Goal: Find specific page/section: Find specific page/section

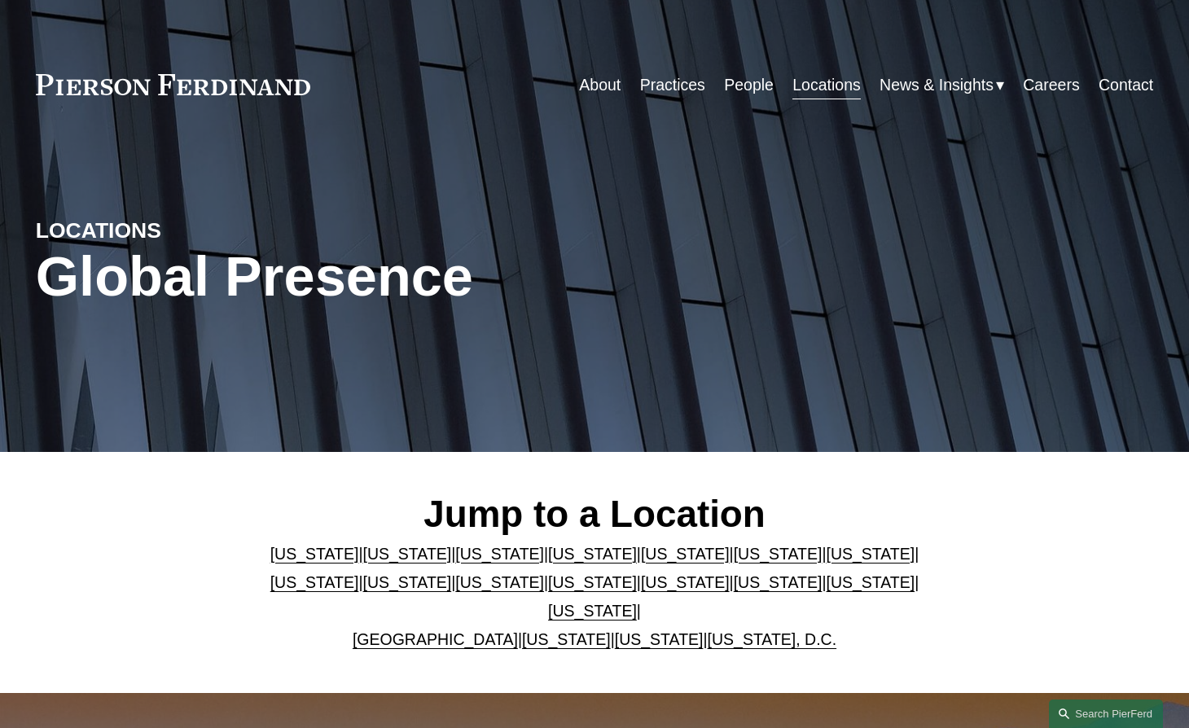
click at [527, 544] on p "Arizona | California | Colorado | Delaware | Florida | Georgia | Illinois | Mas…" at bounding box center [595, 597] width 652 height 114
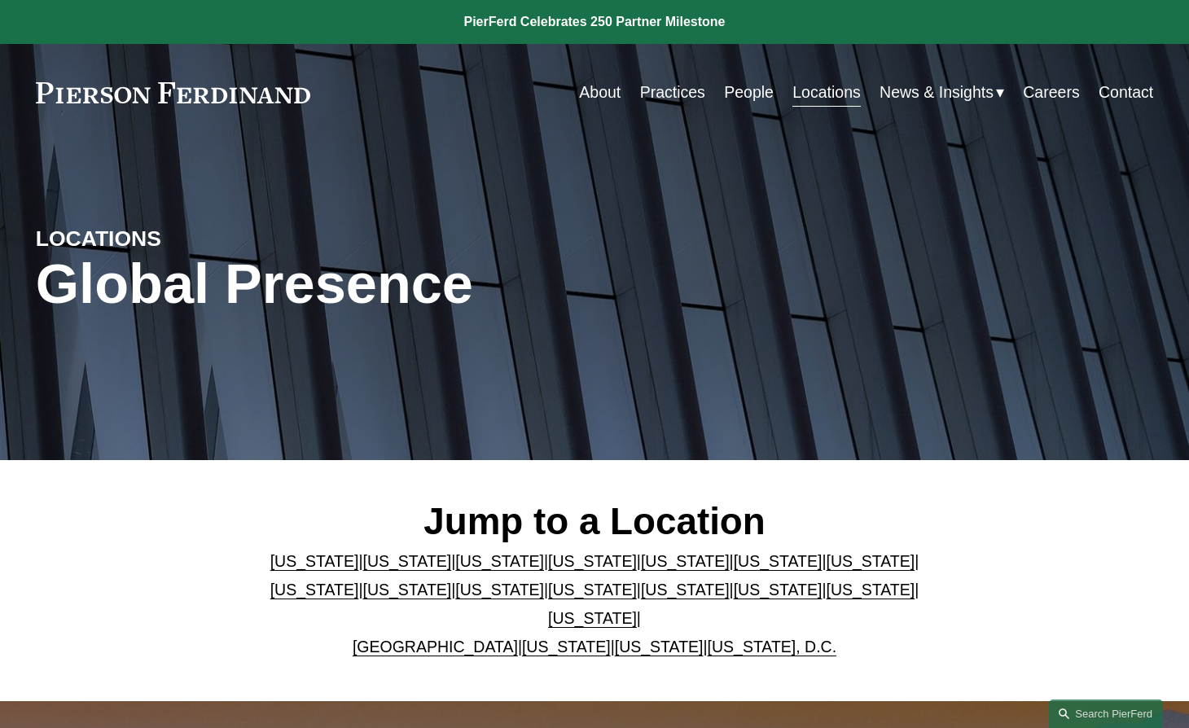
click at [524, 563] on link "[US_STATE]" at bounding box center [499, 561] width 89 height 18
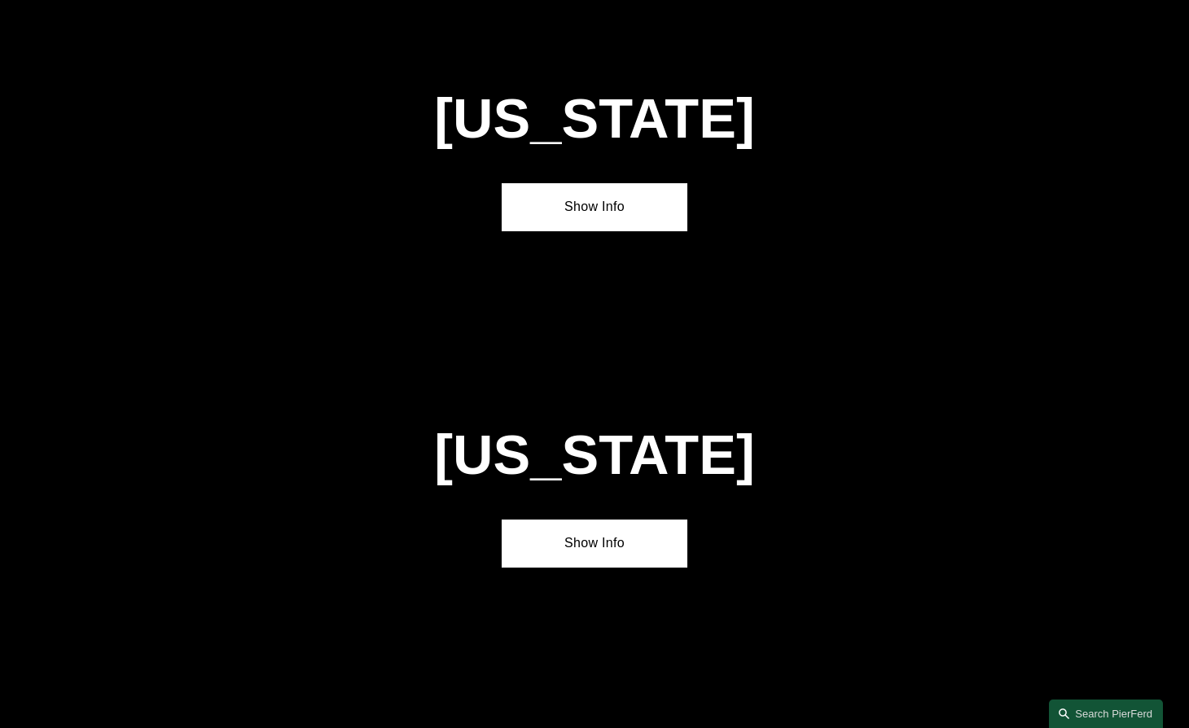
scroll to position [1385, 0]
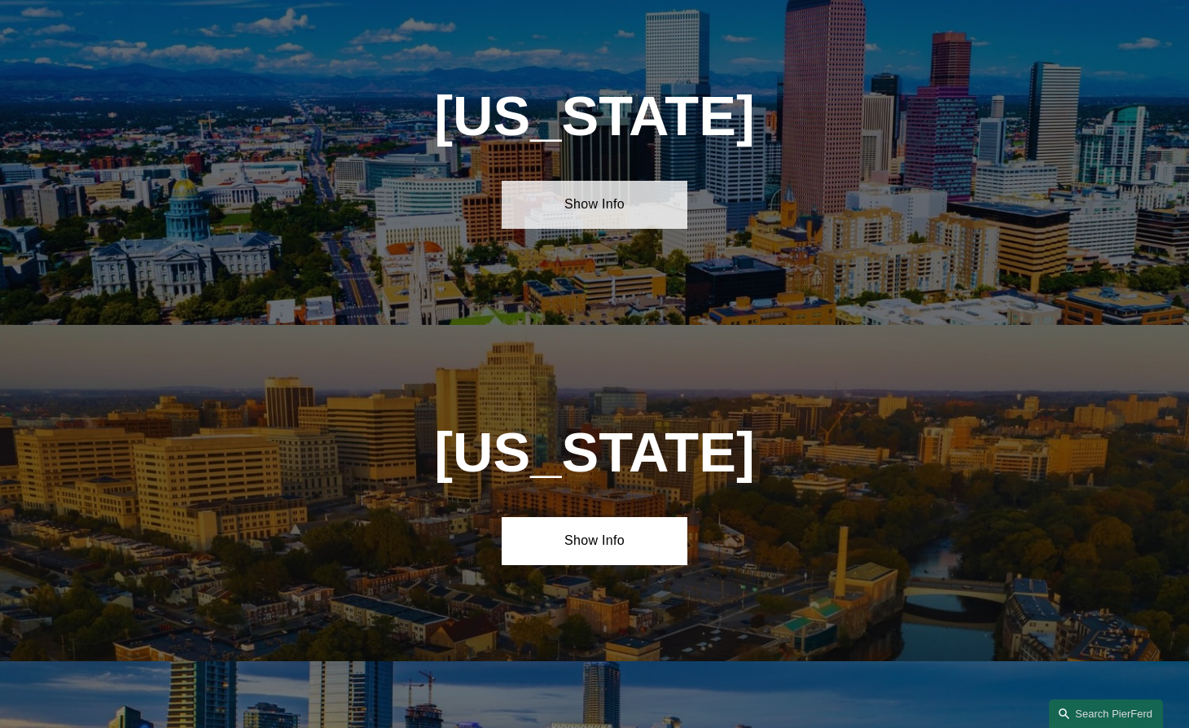
click at [590, 229] on link "Show Info" at bounding box center [595, 205] width 187 height 48
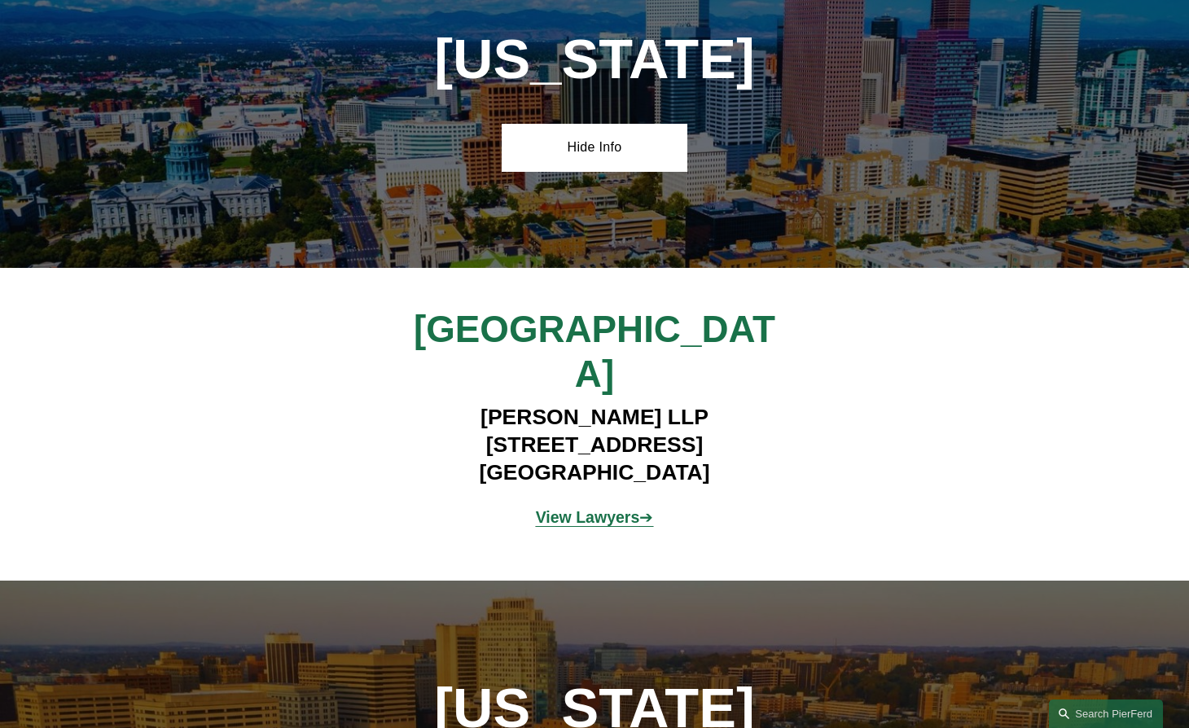
scroll to position [1467, 0]
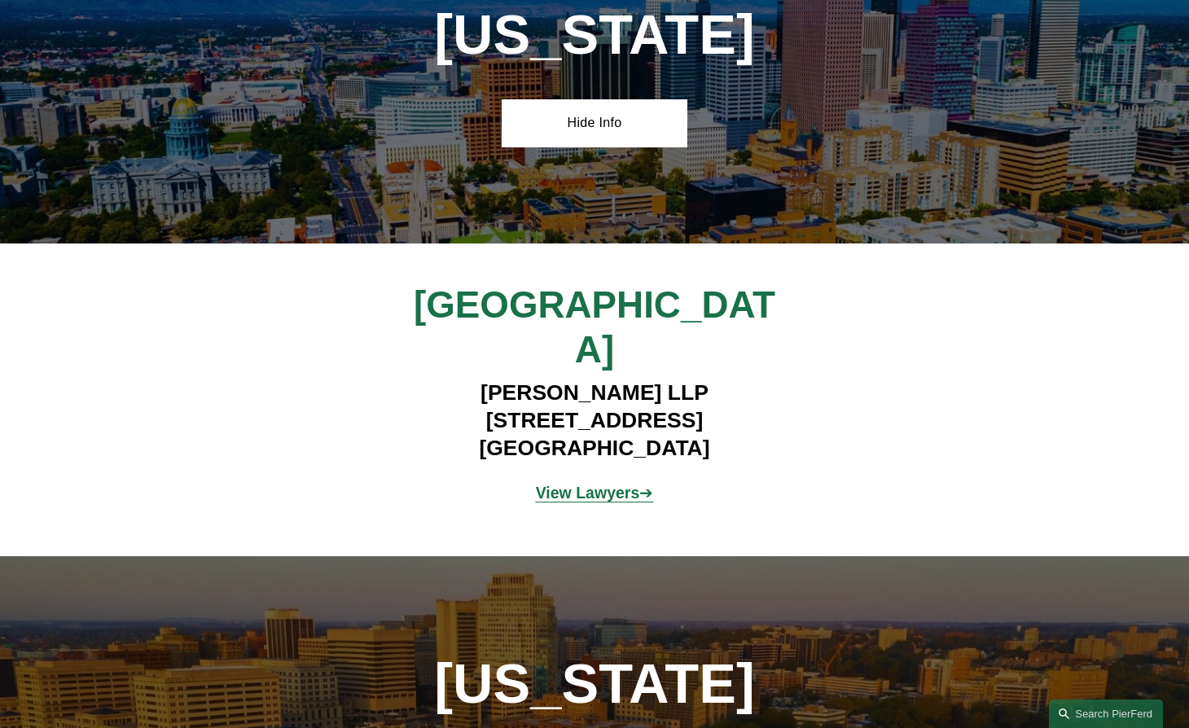
click at [586, 484] on strong "View Lawyers" at bounding box center [588, 493] width 104 height 18
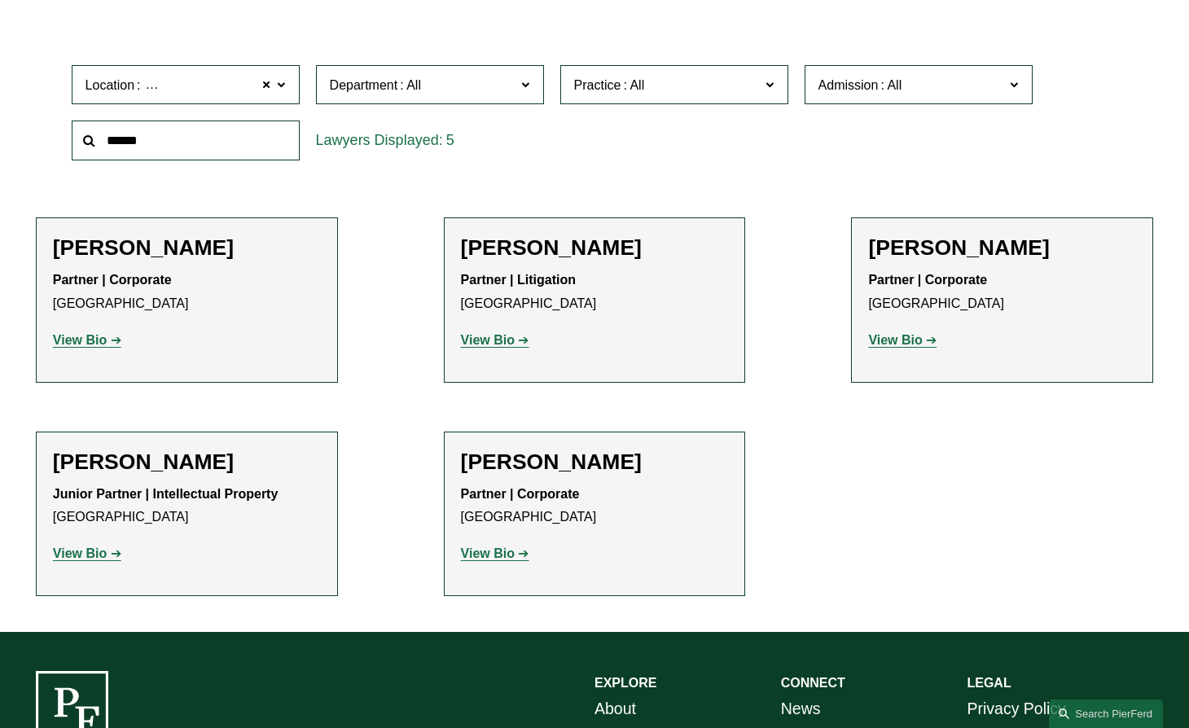
scroll to position [489, 0]
